Goal: Find specific page/section: Find specific page/section

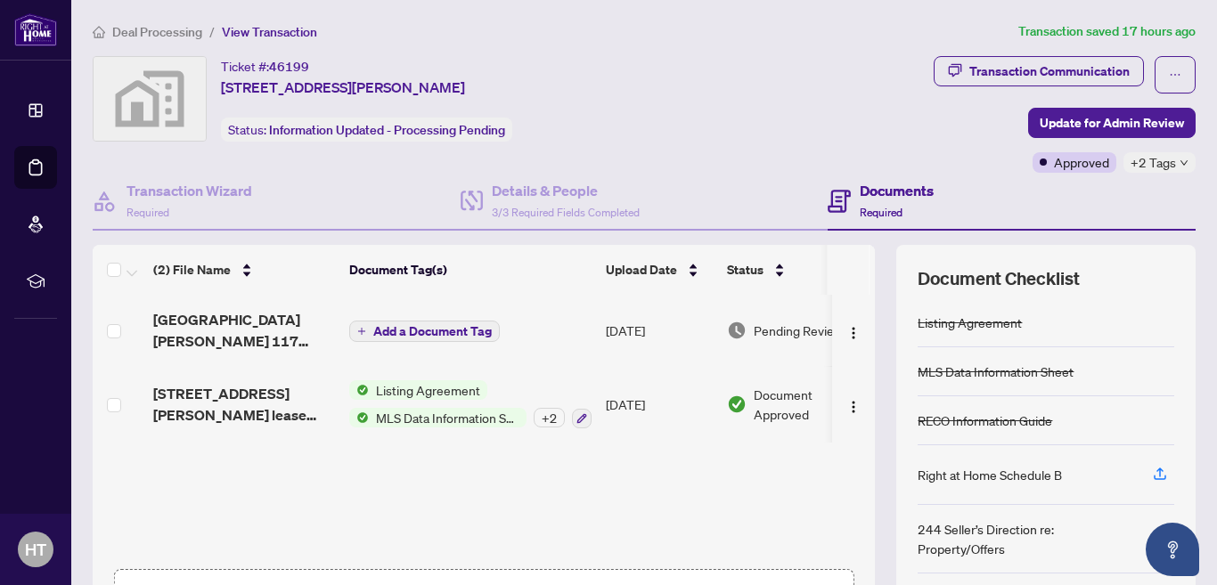
click at [153, 29] on span "Deal Processing" at bounding box center [157, 32] width 90 height 16
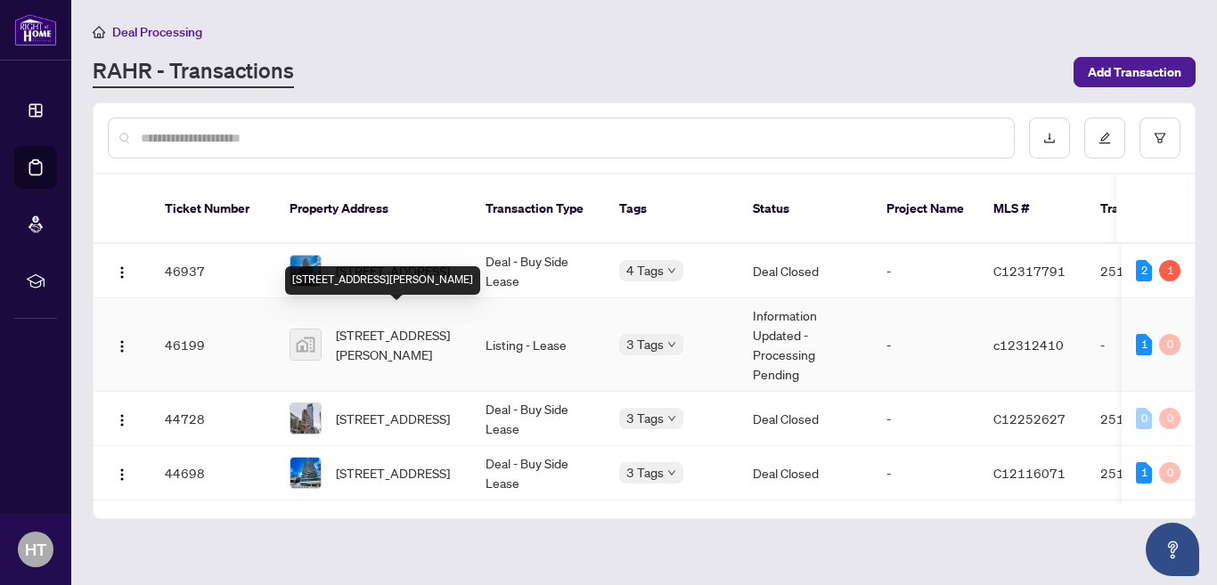
click at [413, 329] on span "[STREET_ADDRESS][PERSON_NAME]" at bounding box center [396, 344] width 121 height 39
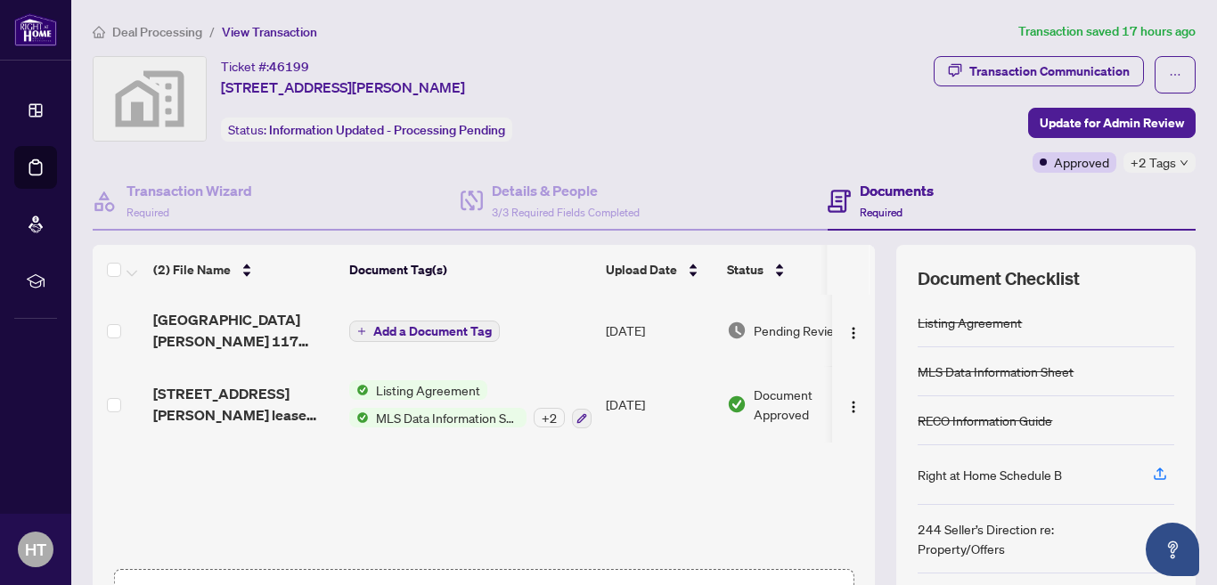
click at [138, 29] on span "Deal Processing" at bounding box center [157, 32] width 90 height 16
